Goal: Task Accomplishment & Management: Use online tool/utility

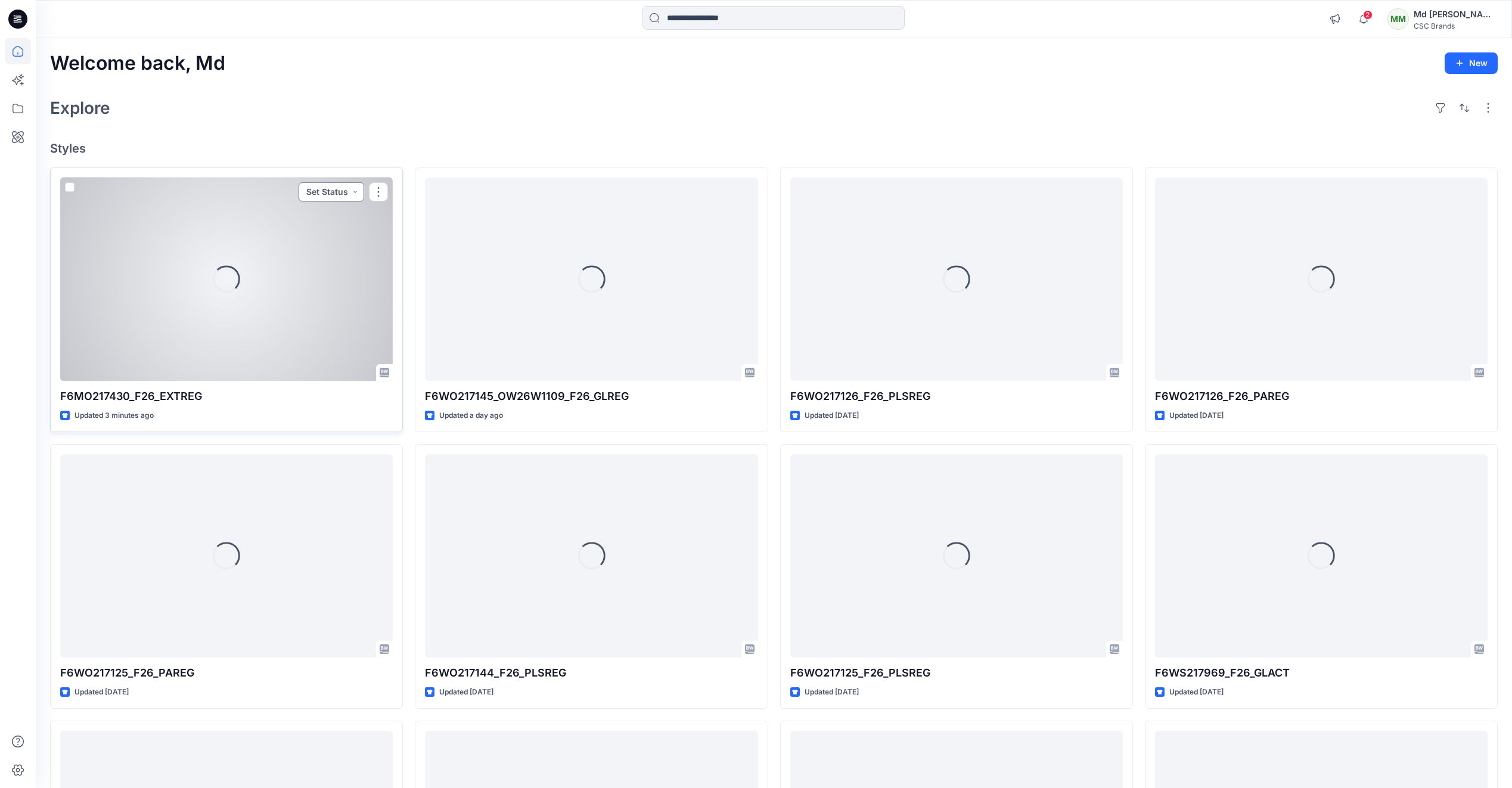
click at [358, 192] on button "Set Status" at bounding box center [331, 192] width 66 height 19
click at [324, 243] on p "Virtual Proto 1" at bounding box center [308, 247] width 54 height 15
drag, startPoint x: 376, startPoint y: 190, endPoint x: 377, endPoint y: 199, distance: 9.1
click at [376, 190] on button "button" at bounding box center [379, 192] width 19 height 19
click at [405, 223] on p "Edit" at bounding box center [400, 220] width 15 height 13
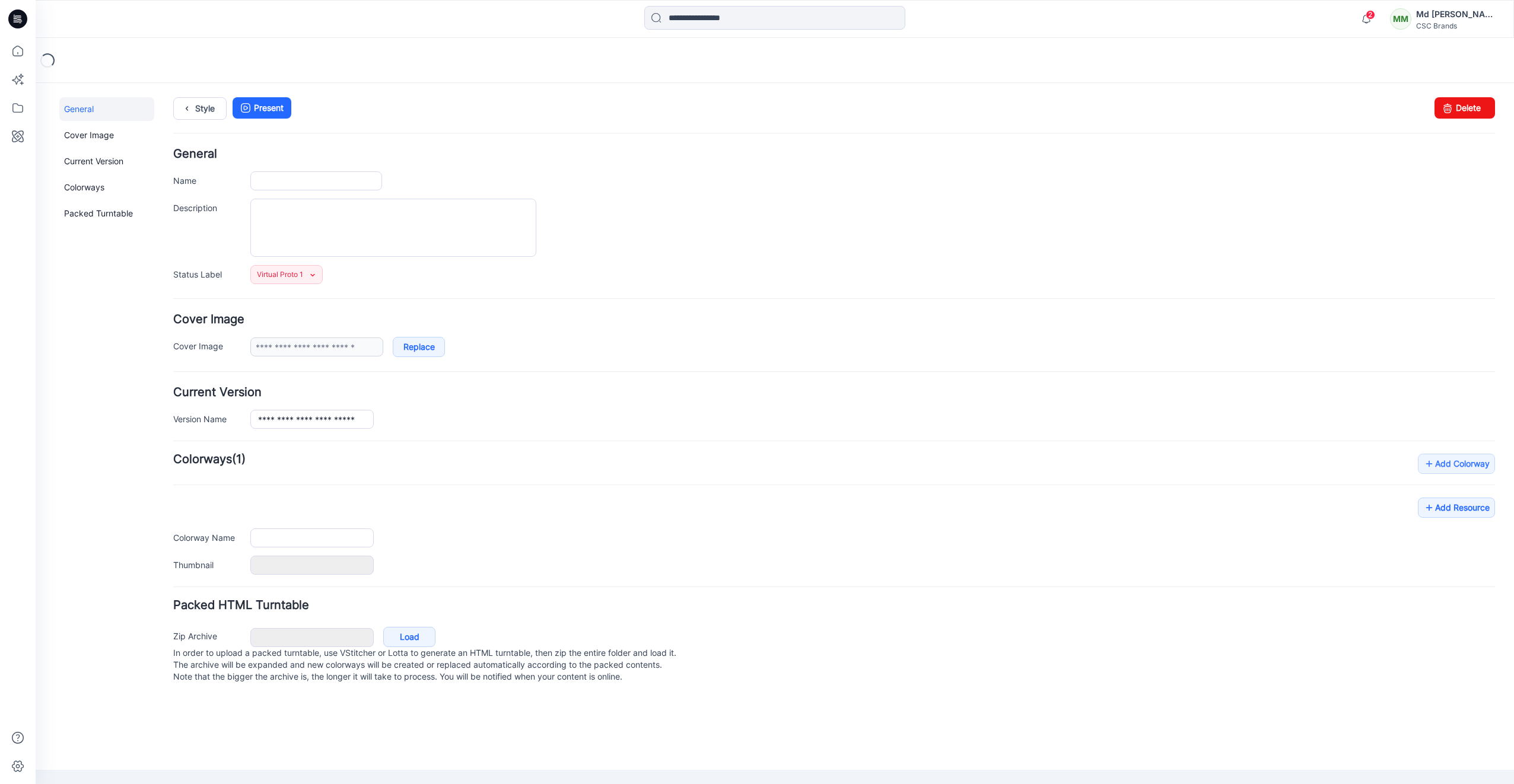
type input "**********"
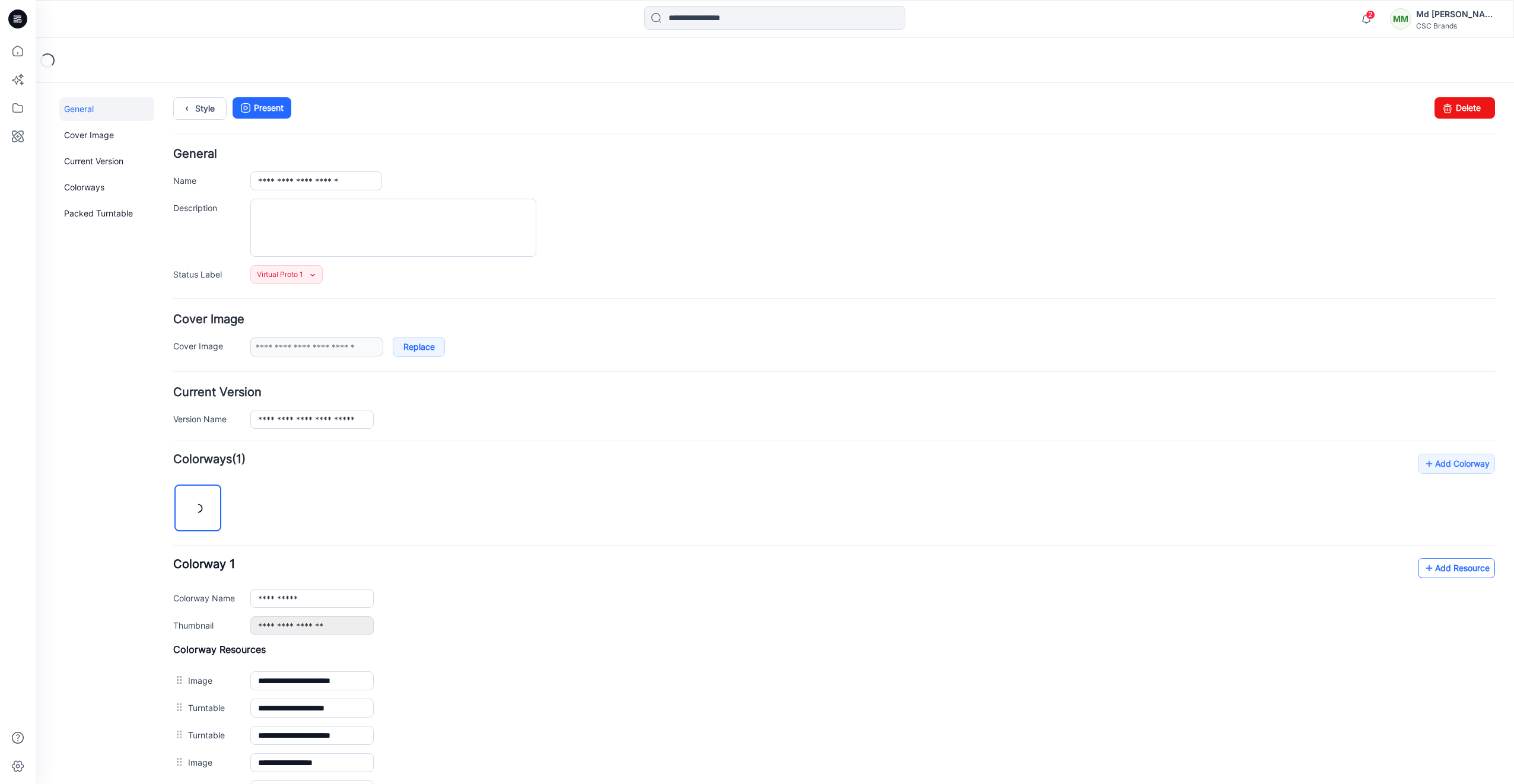
click at [1444, 568] on link "Add Resource" at bounding box center [1456, 568] width 77 height 20
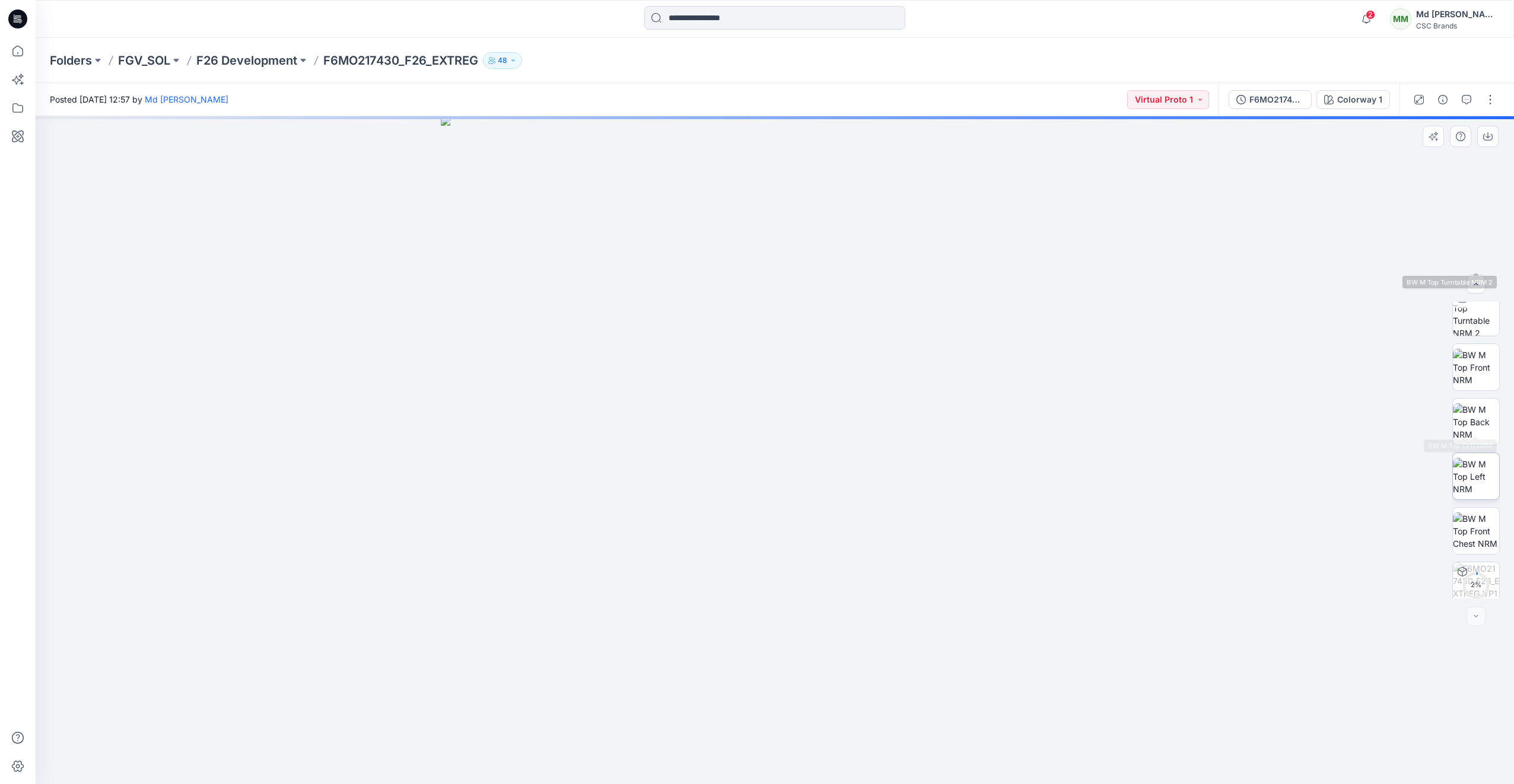
scroll to position [187, 0]
